Goal: Information Seeking & Learning: Learn about a topic

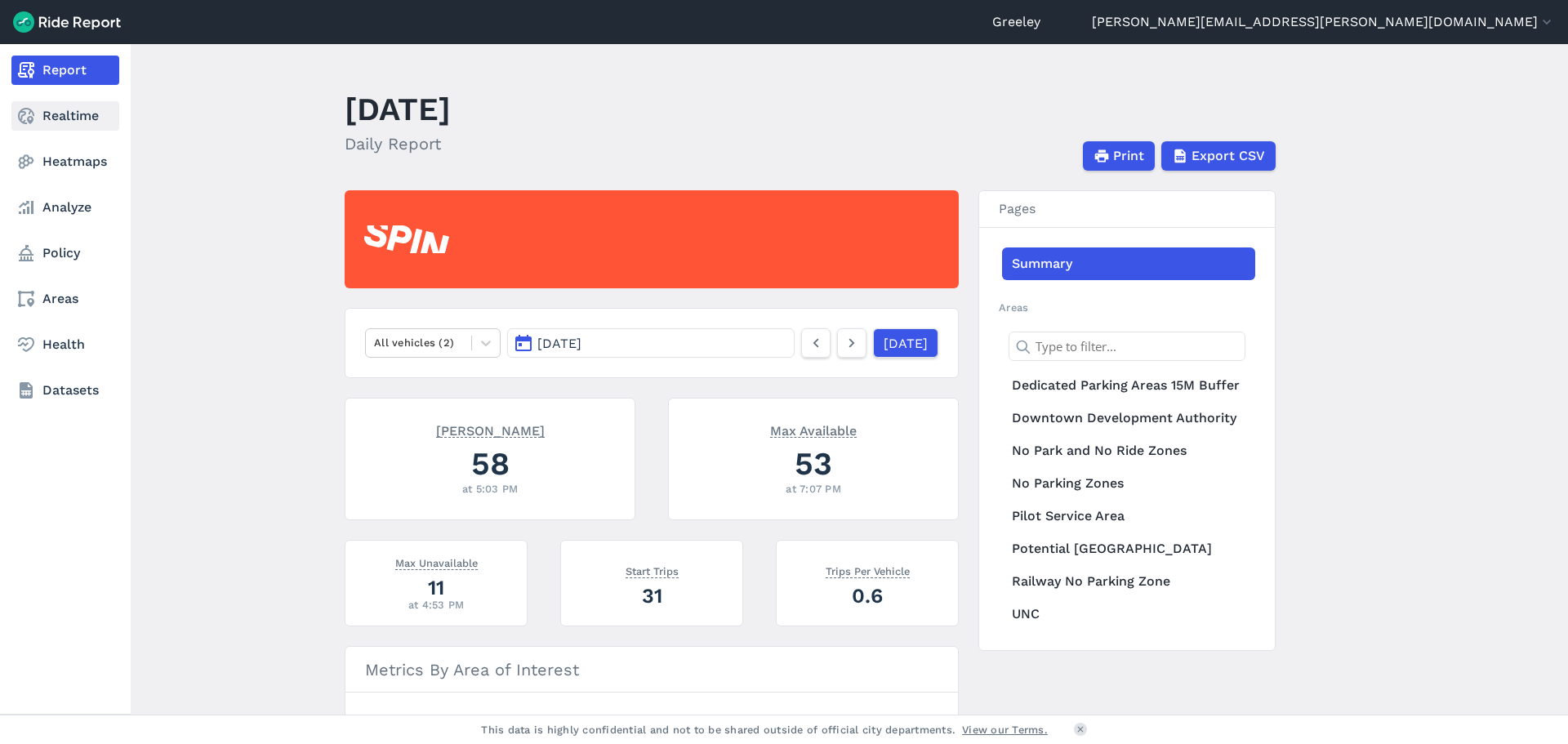
click at [55, 122] on link "Realtime" at bounding box center [66, 116] width 108 height 29
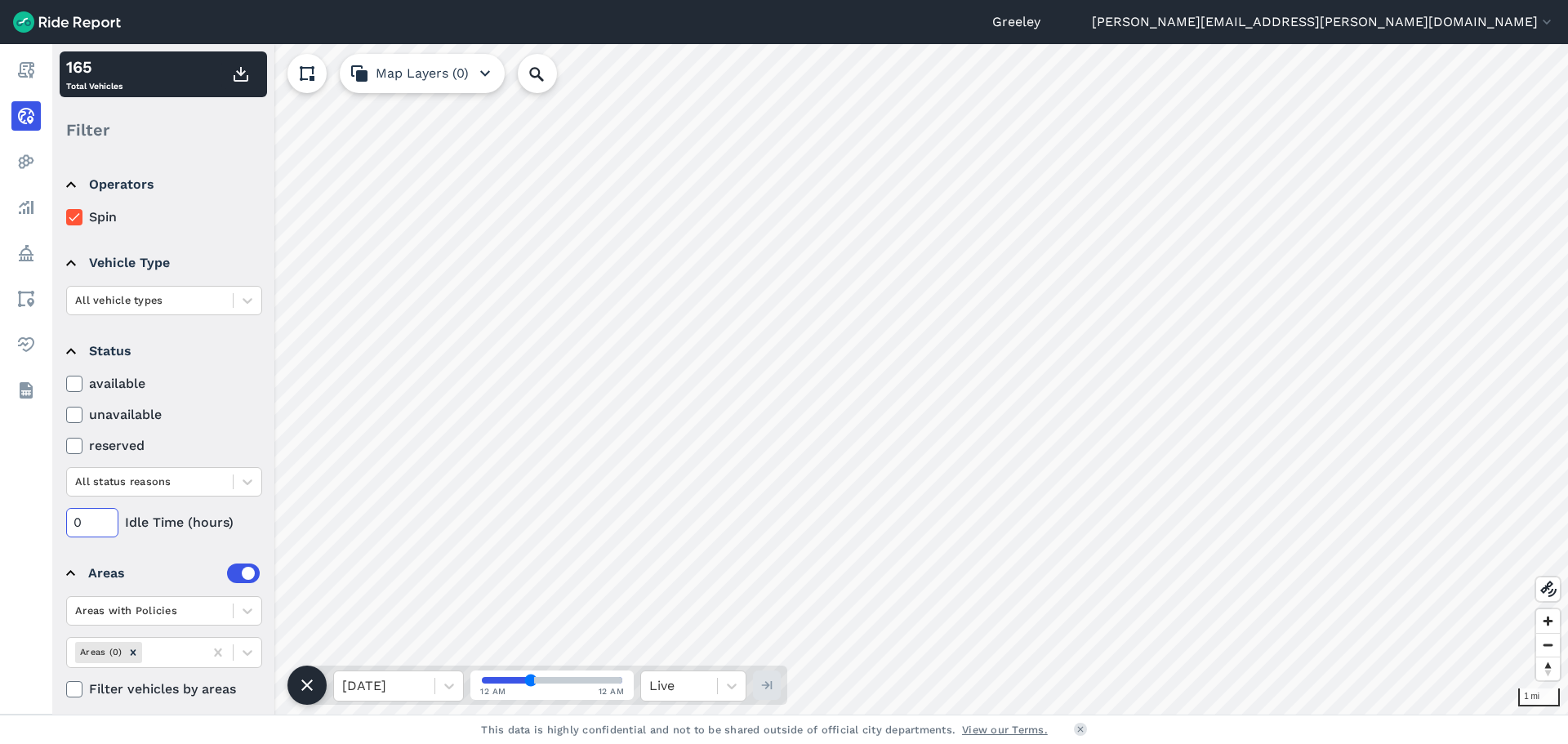
drag, startPoint x: 86, startPoint y: 526, endPoint x: 57, endPoint y: 525, distance: 29.0
click at [57, 525] on div "Operators Spin Vehicle Type All vehicle types Status available unavailable rese…" at bounding box center [163, 434] width 222 height 558
type input "0"
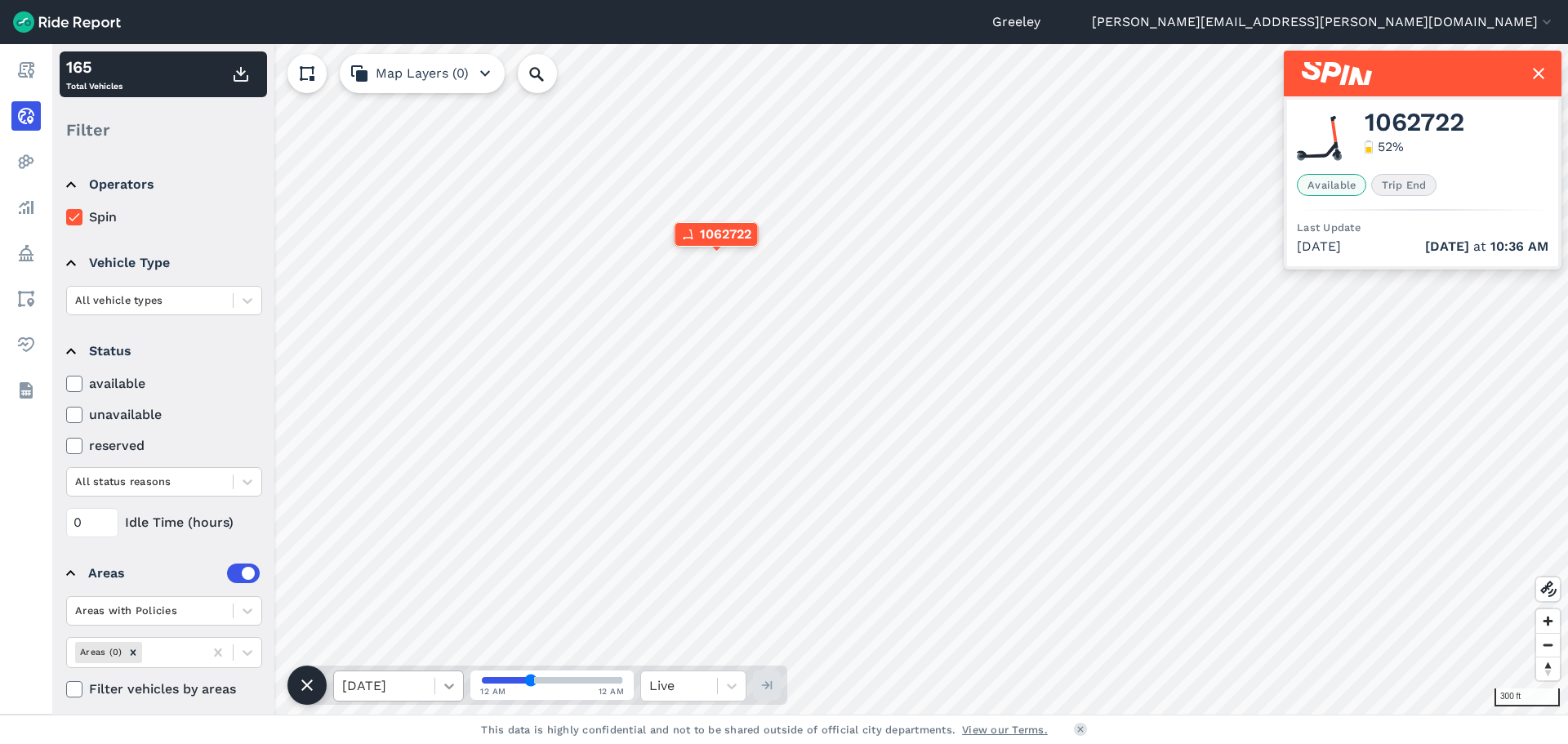
click at [438, 696] on div at bounding box center [449, 686] width 27 height 27
click at [420, 640] on div "[DATE]" at bounding box center [398, 644] width 131 height 33
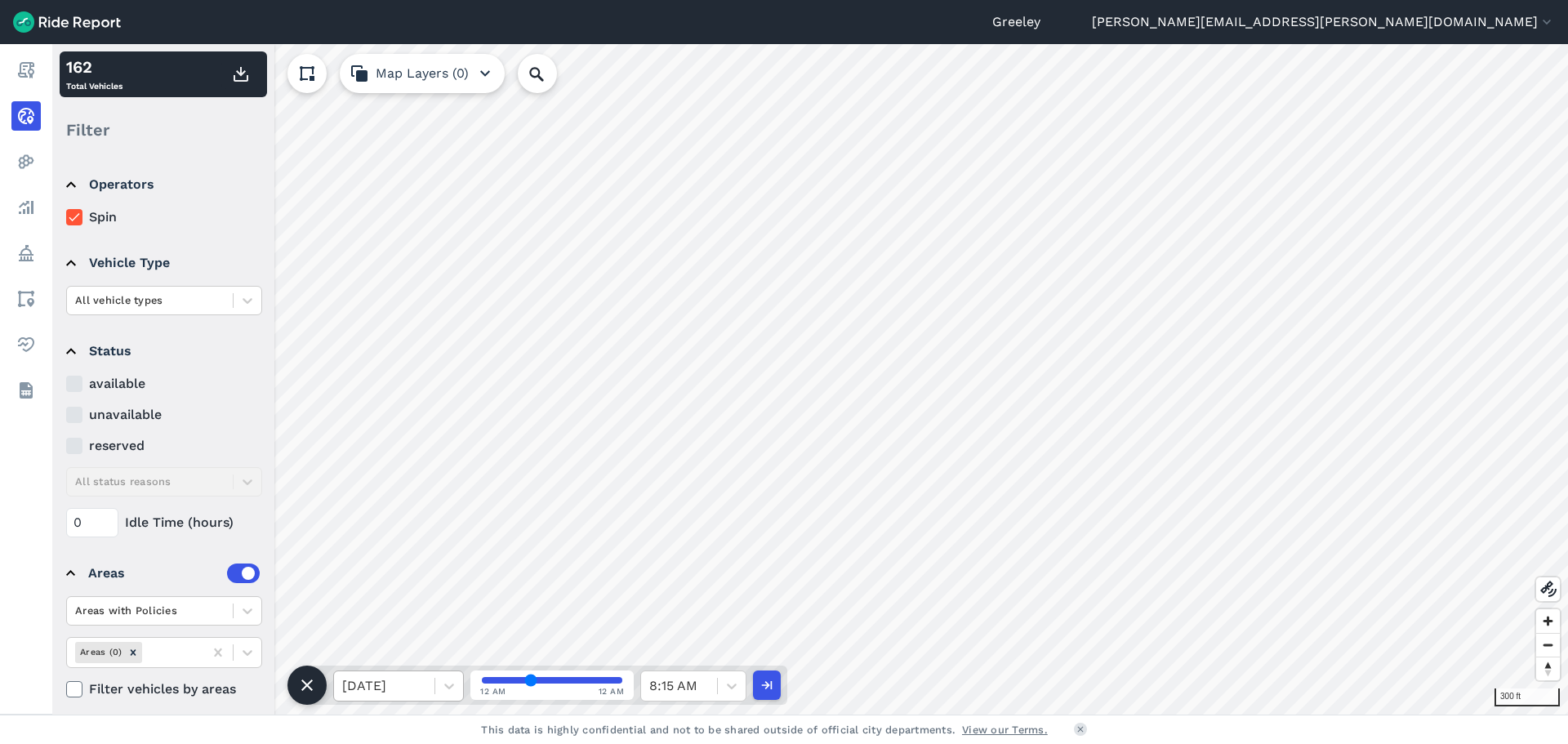
click at [434, 688] on div "[DATE]" at bounding box center [385, 686] width 101 height 29
click at [378, 582] on div "[DATE]" at bounding box center [398, 579] width 131 height 33
click at [111, 409] on label "unavailable" at bounding box center [164, 414] width 196 height 19
click at [66, 409] on input "unavailable" at bounding box center [66, 410] width 0 height 11
click at [81, 409] on label "unavailable" at bounding box center [164, 414] width 196 height 19
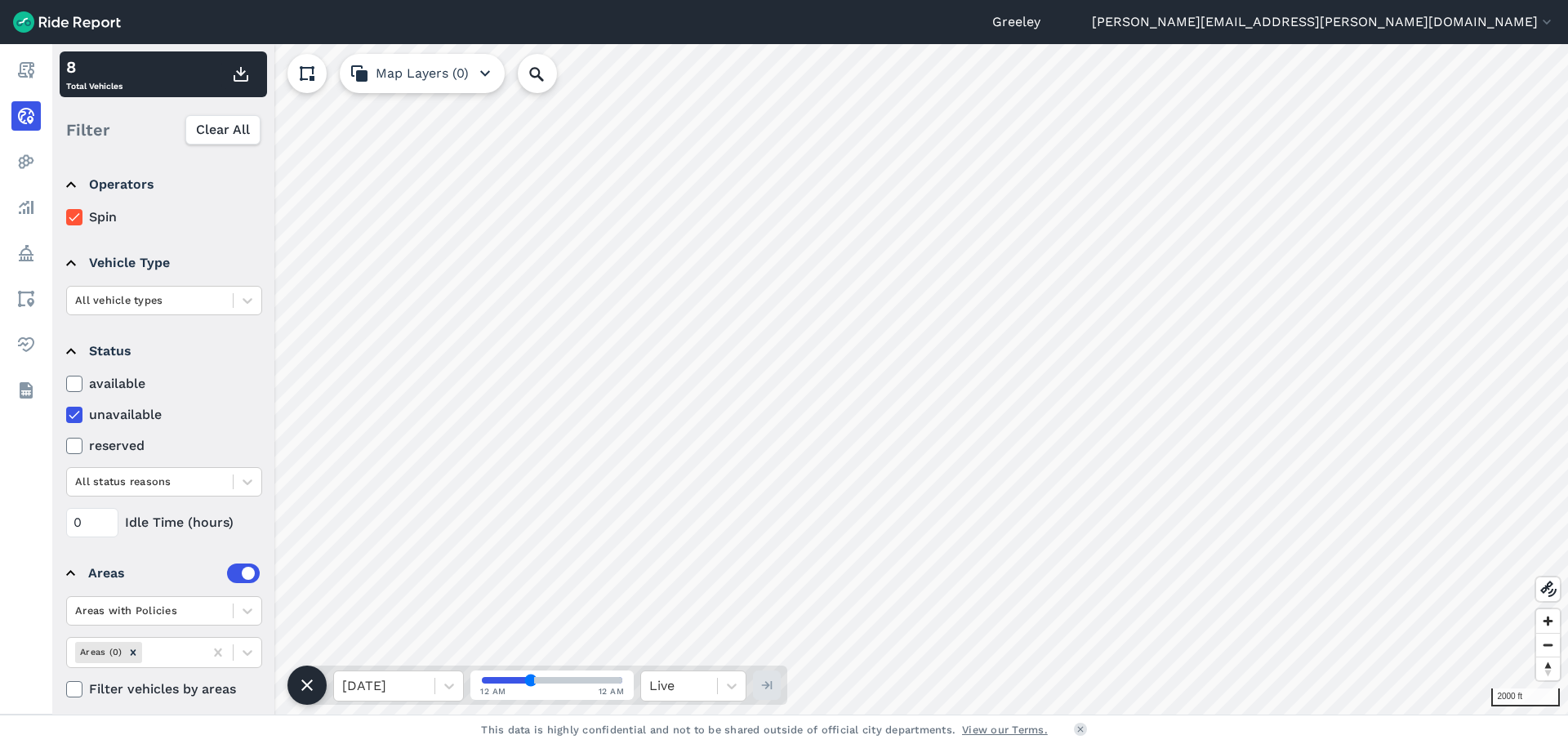
click at [66, 409] on input "unavailable" at bounding box center [66, 410] width 0 height 11
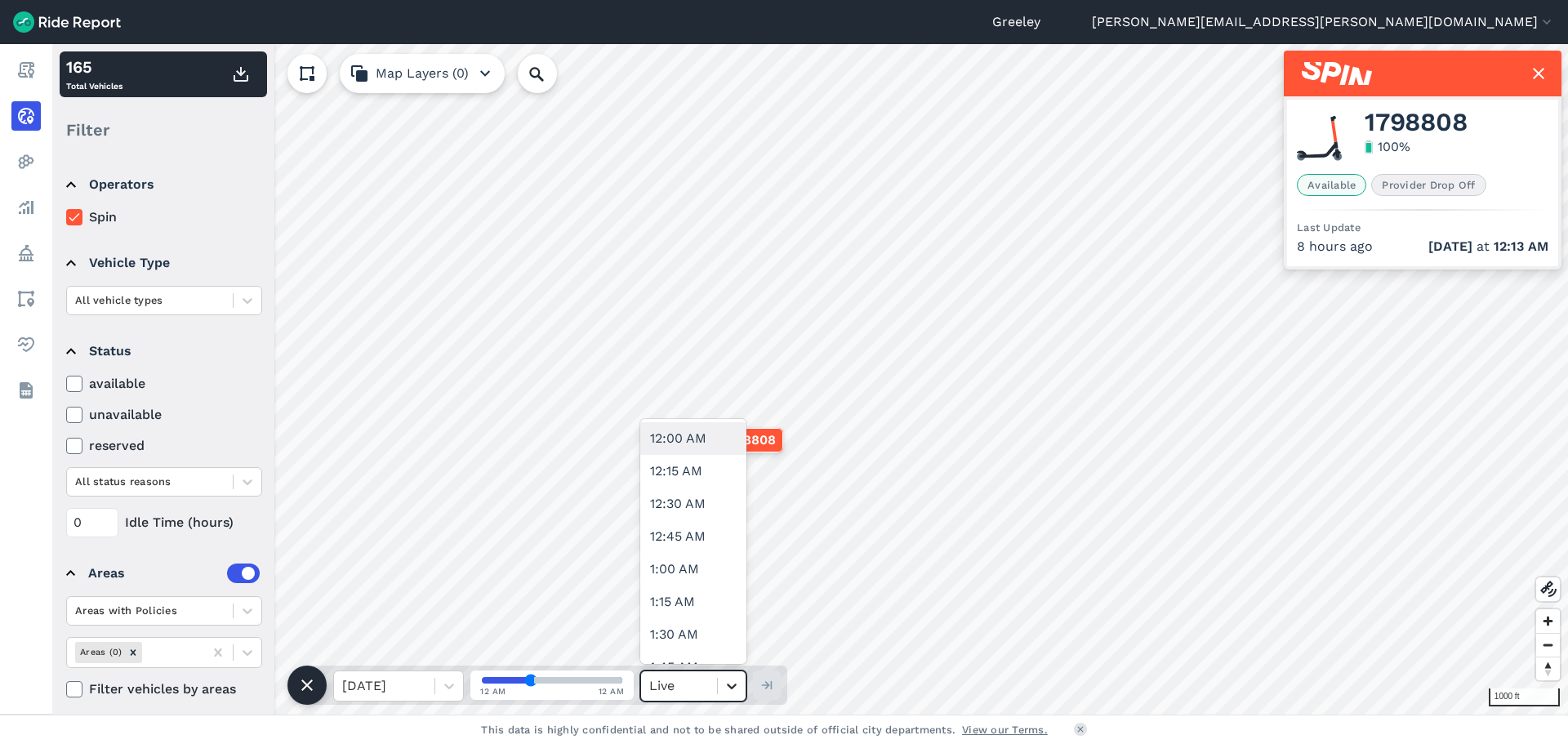
click at [728, 686] on icon at bounding box center [732, 686] width 10 height 5
click at [427, 692] on div "[DATE]" at bounding box center [385, 686] width 101 height 29
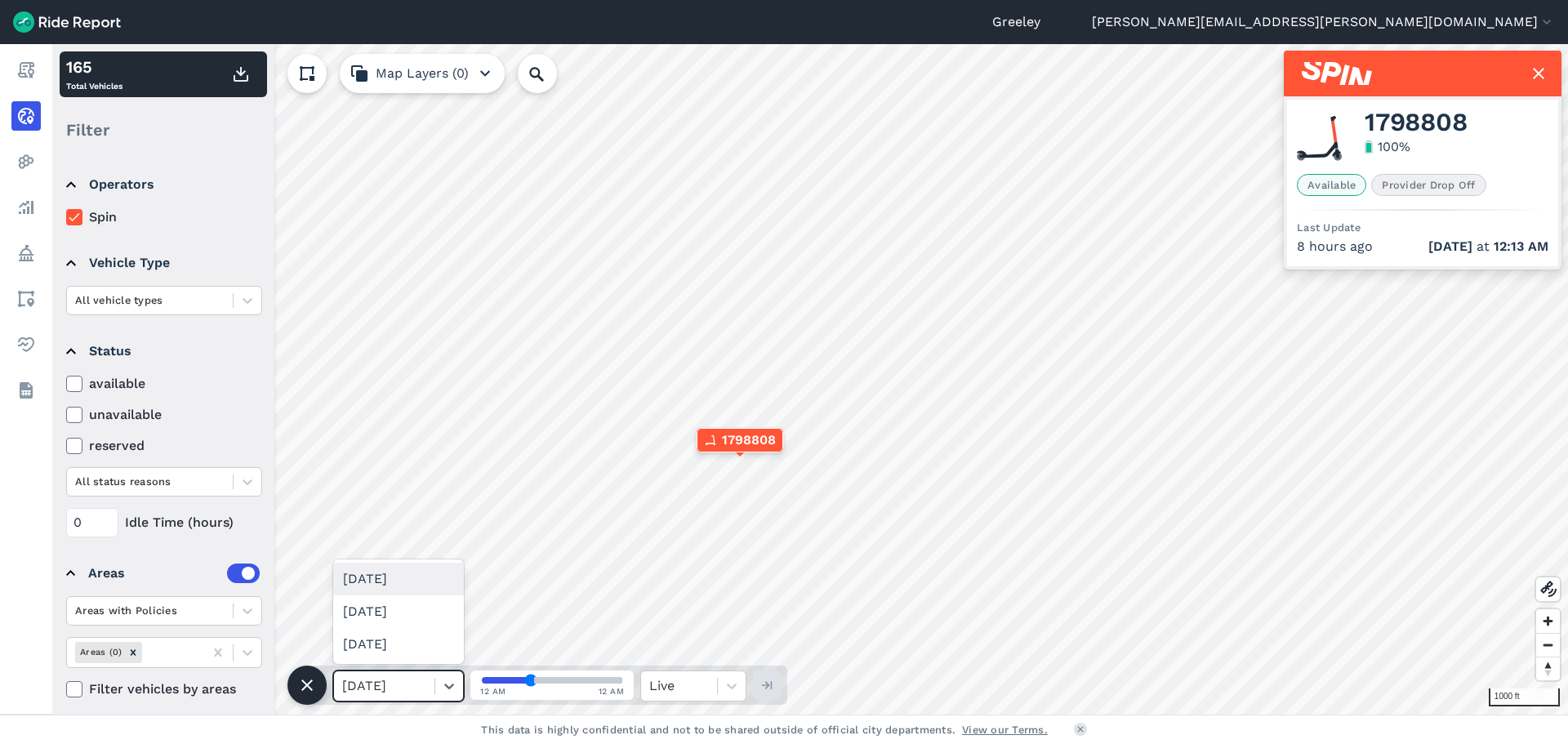
click at [427, 692] on div "[DATE]" at bounding box center [385, 686] width 101 height 29
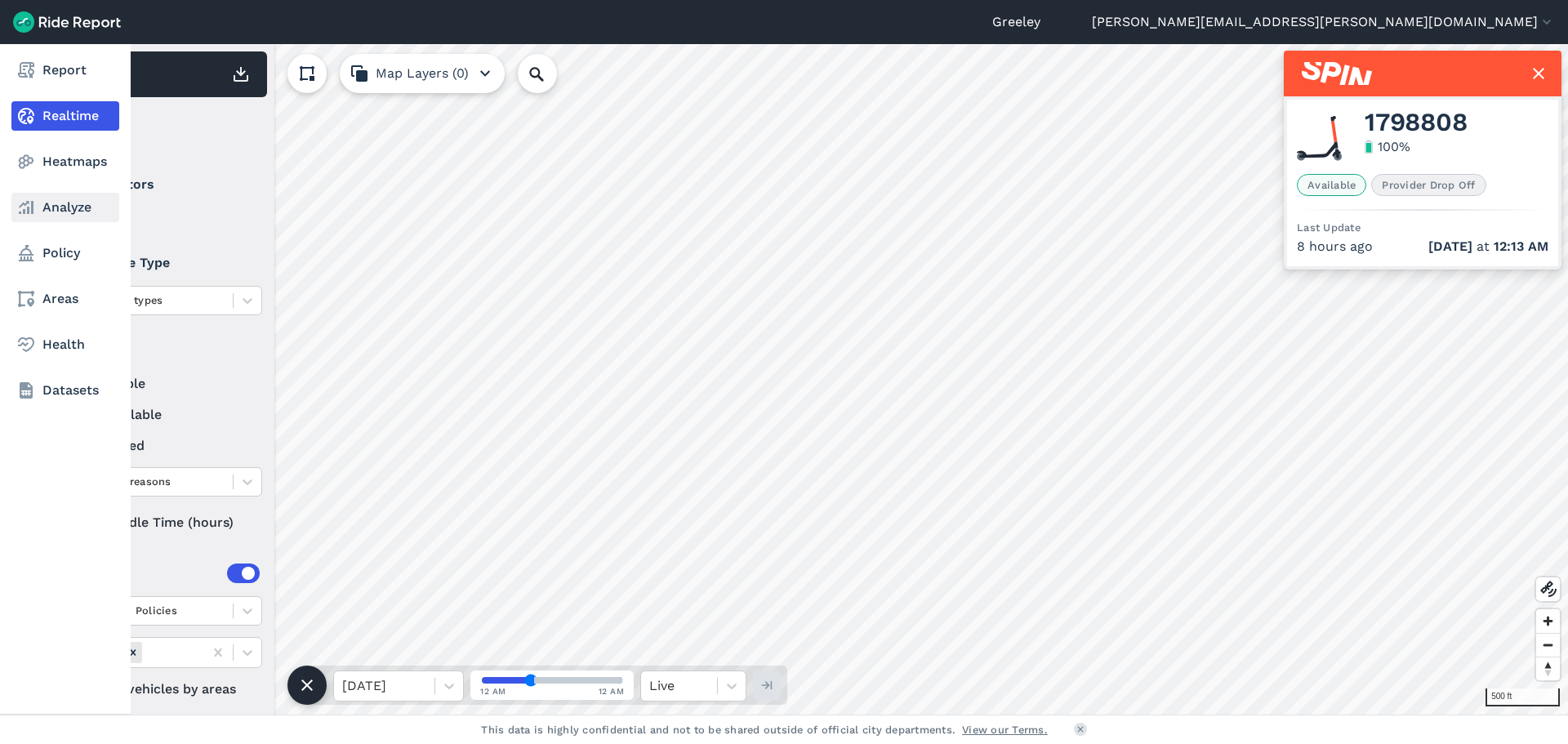
click at [42, 198] on link "Analyze" at bounding box center [66, 207] width 108 height 29
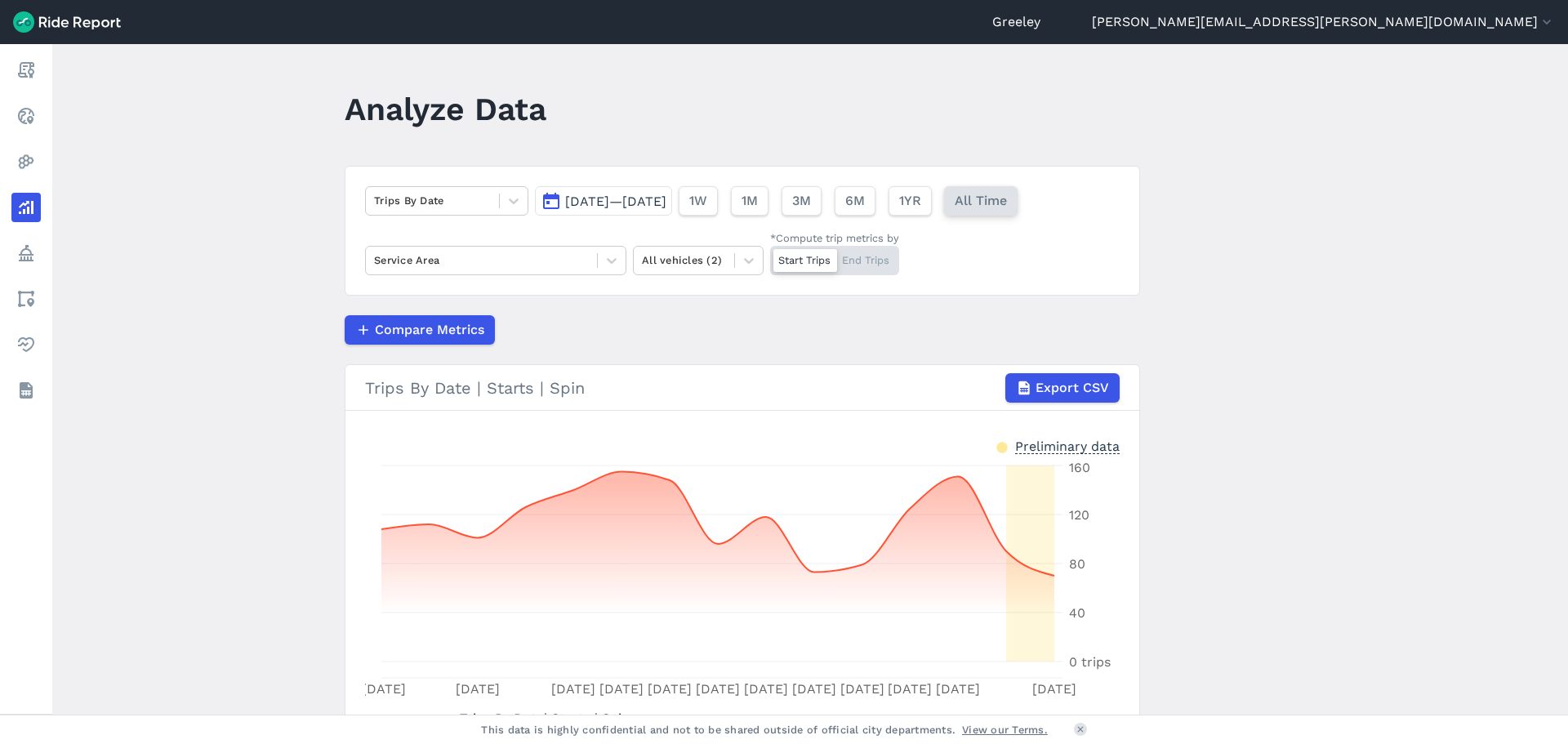
click at [1018, 194] on button "All Time" at bounding box center [980, 201] width 73 height 29
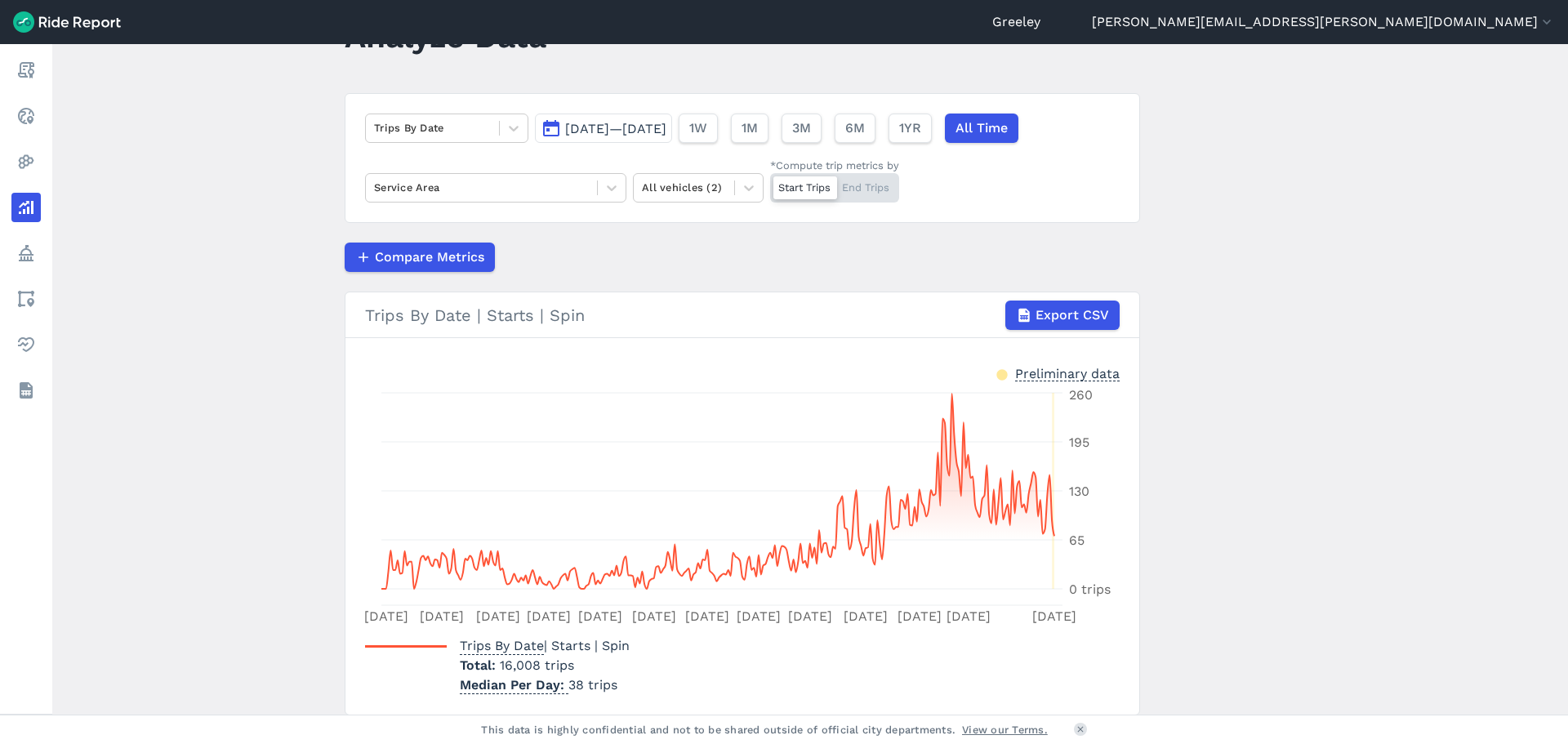
scroll to position [50, 0]
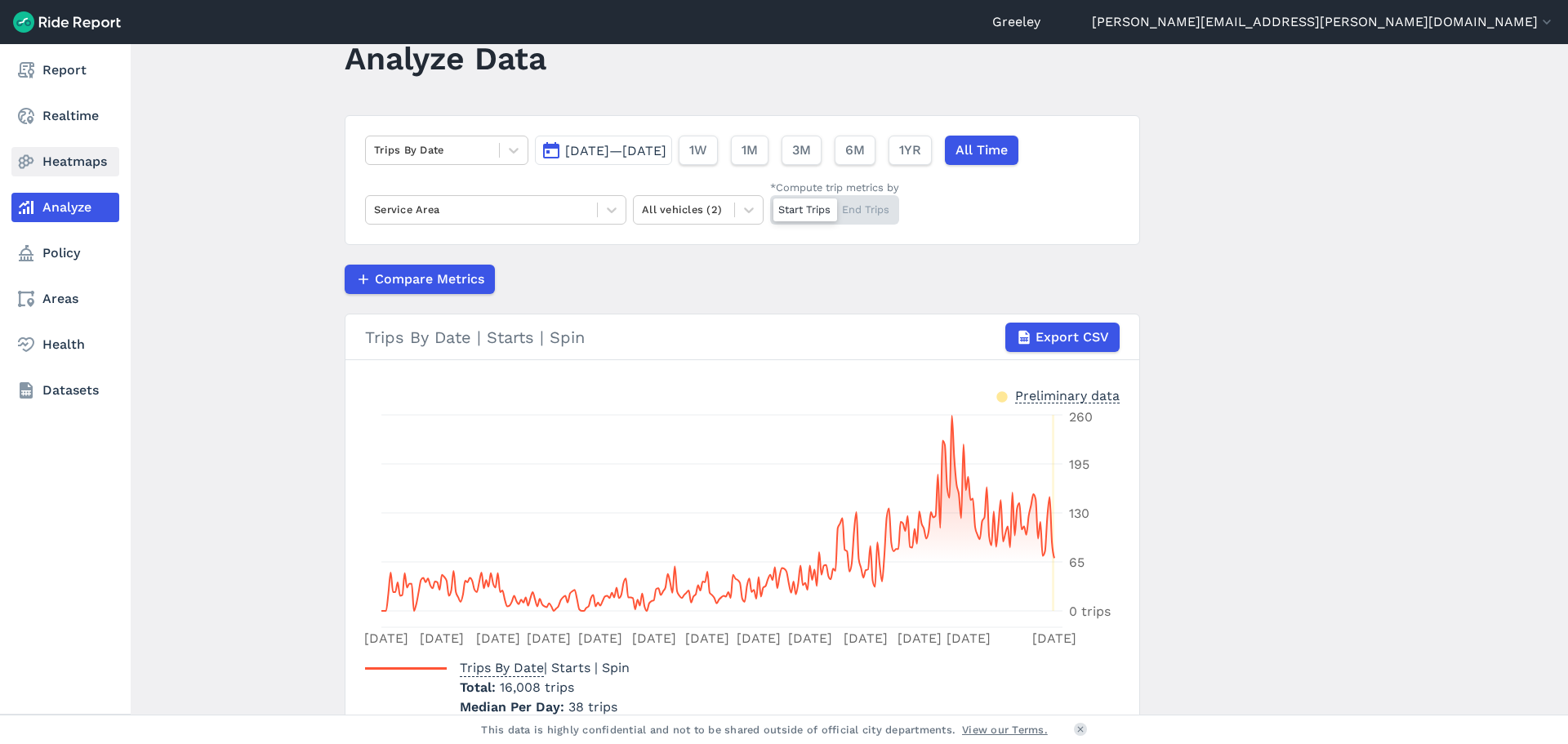
click at [30, 157] on icon at bounding box center [26, 161] width 19 height 19
